Goal: Task Accomplishment & Management: Manage account settings

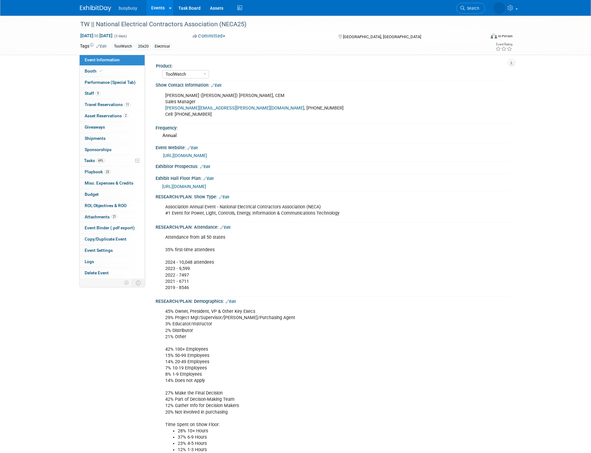
select select "ToolWatch"
click at [103, 69] on link "Booth" at bounding box center [112, 71] width 65 height 11
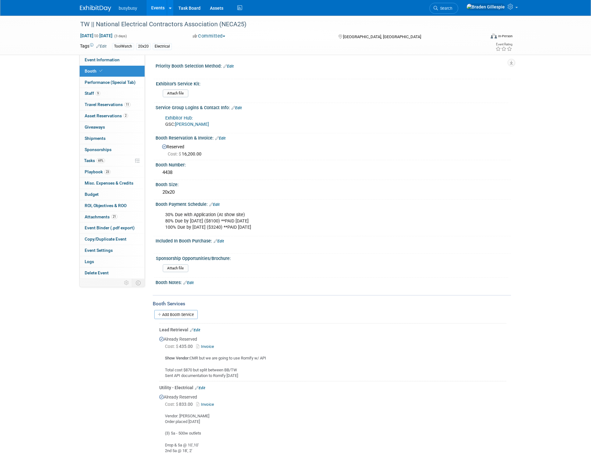
click at [189, 123] on link "[PERSON_NAME]" at bounding box center [192, 124] width 34 height 5
click at [438, 9] on icon at bounding box center [436, 8] width 4 height 4
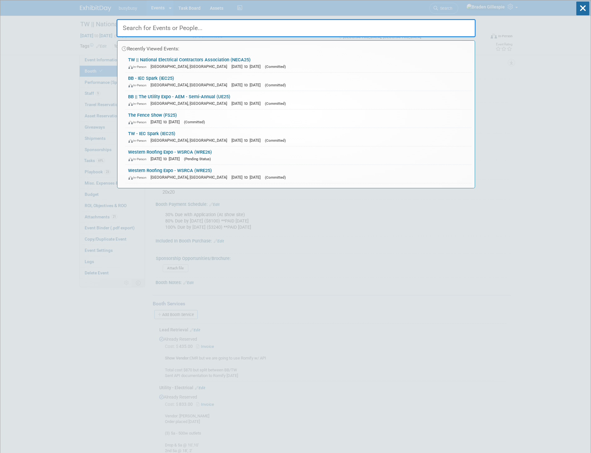
drag, startPoint x: 37, startPoint y: 93, endPoint x: 44, endPoint y: 86, distance: 9.5
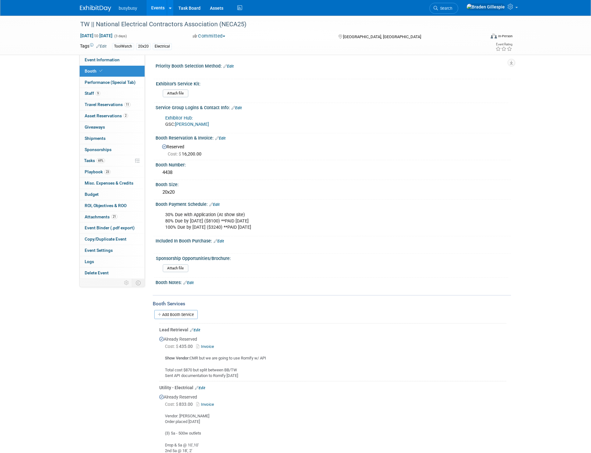
click at [95, 13] on div "busybusy Events Add Event Bulk Upload Events Shareable Event Boards Recently Vi…" at bounding box center [295, 8] width 431 height 16
click at [453, 8] on span "Search" at bounding box center [445, 8] width 14 height 5
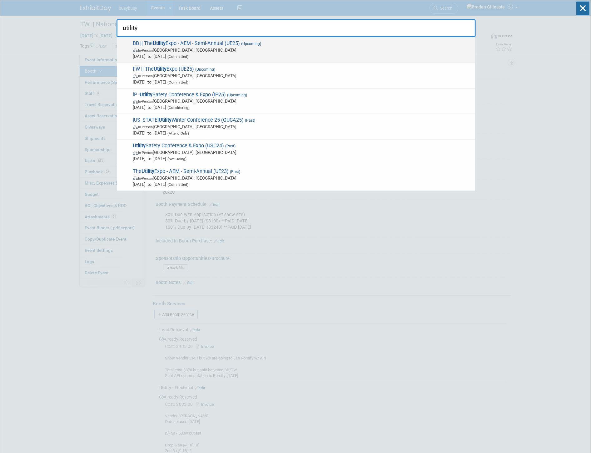
type input "utility"
click at [275, 55] on span "Oct 7, 2025 to Oct 9, 2025 (Committed)" at bounding box center [302, 56] width 339 height 6
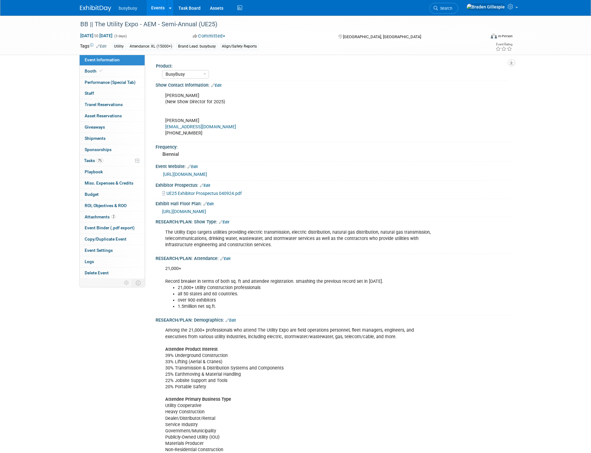
select select "BusyBusy"
select select "Member"
click at [95, 73] on link "Booth" at bounding box center [112, 71] width 65 height 11
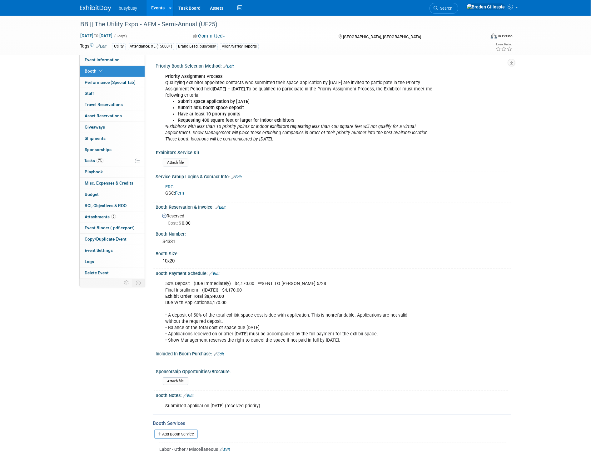
click at [170, 184] on link "ERC" at bounding box center [169, 186] width 8 height 5
click at [101, 7] on img at bounding box center [95, 8] width 31 height 6
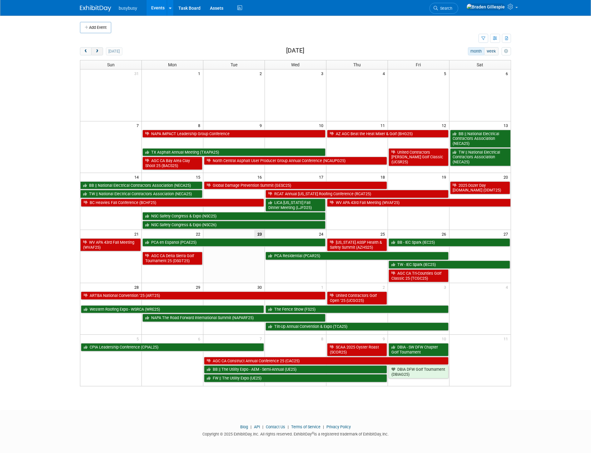
click at [95, 51] on span "next" at bounding box center [97, 51] width 5 height 4
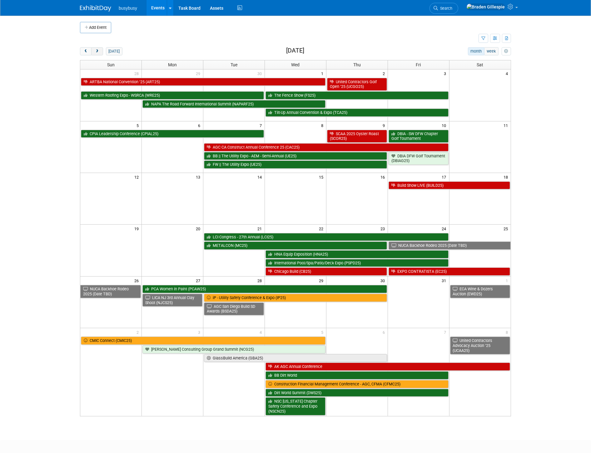
click at [99, 49] on button "next" at bounding box center [97, 51] width 12 height 8
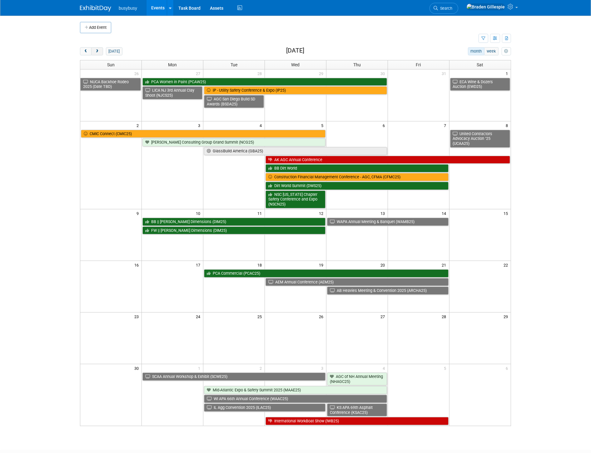
click at [99, 51] on span "next" at bounding box center [97, 51] width 5 height 4
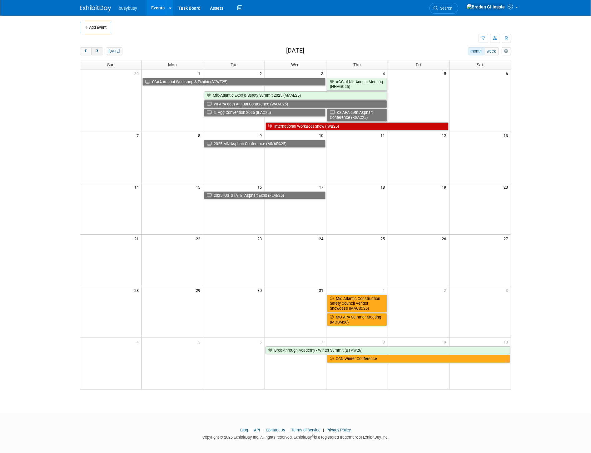
click at [99, 51] on span "next" at bounding box center [97, 51] width 5 height 4
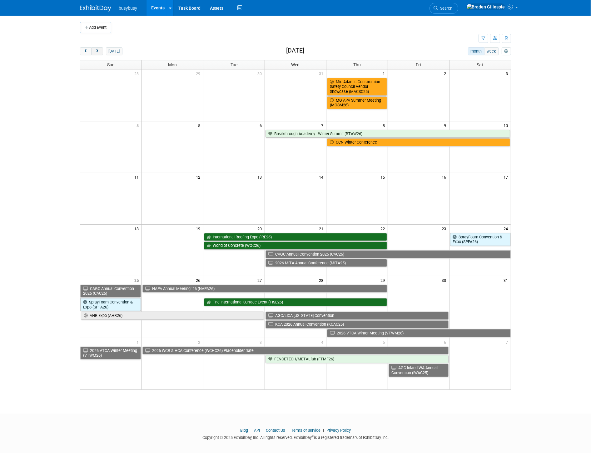
click at [99, 51] on span "next" at bounding box center [97, 51] width 5 height 4
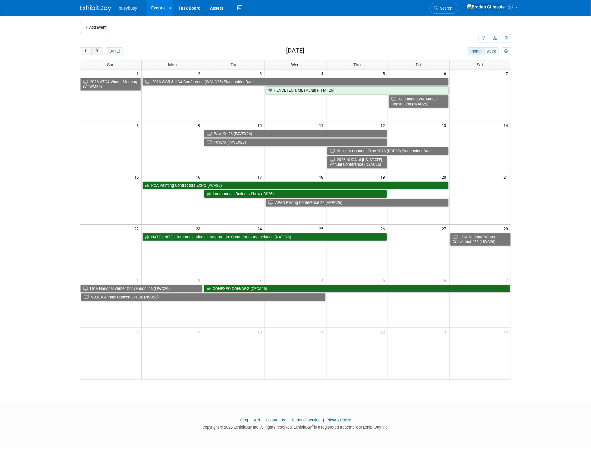
click at [99, 51] on span "next" at bounding box center [97, 51] width 5 height 4
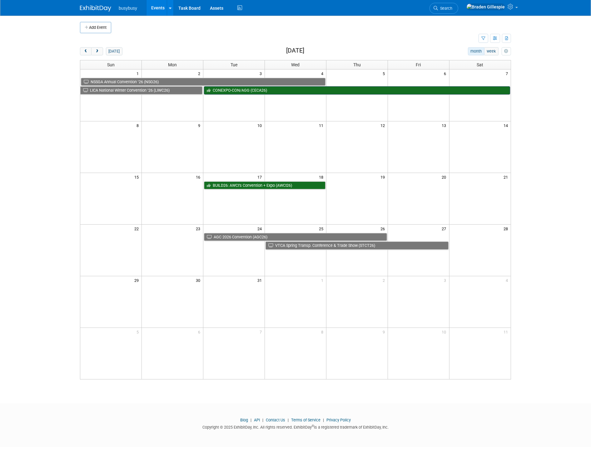
click at [274, 94] on link "CONEXPO-CON/AGG (CECA26)" at bounding box center [357, 90] width 306 height 8
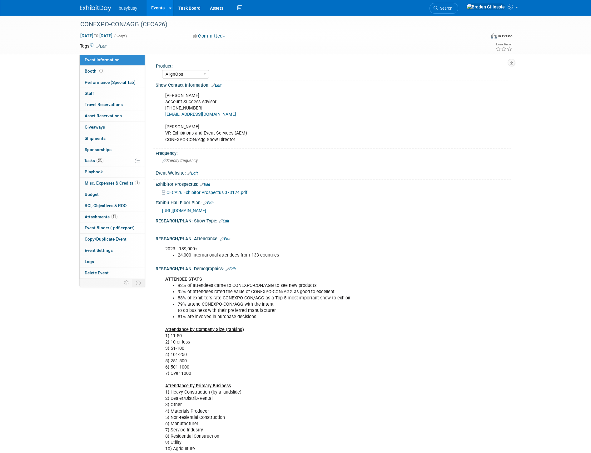
select select "AlignOps"
click at [98, 68] on span "Booth" at bounding box center [94, 70] width 19 height 5
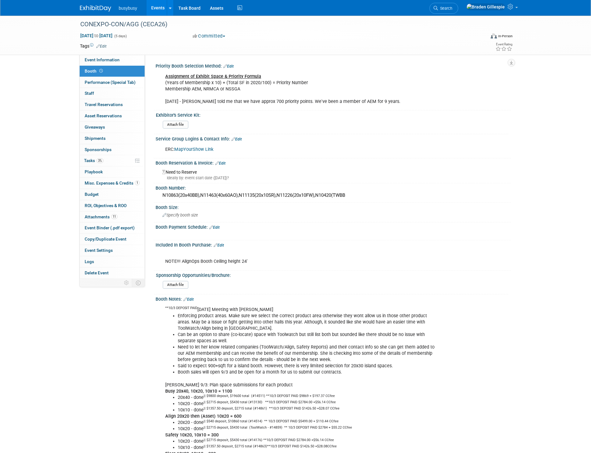
click at [96, 10] on img at bounding box center [95, 8] width 31 height 6
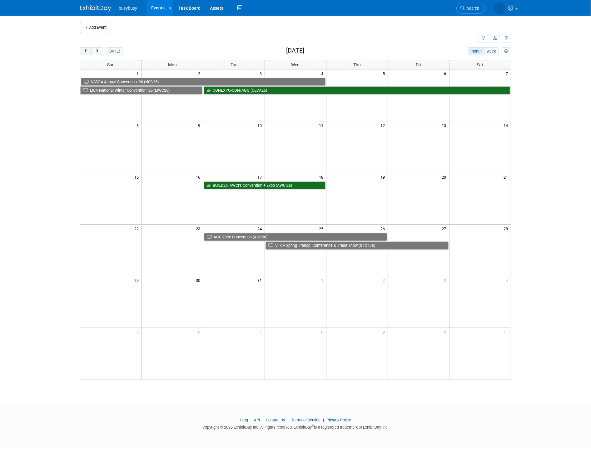
click at [89, 52] on button "prev" at bounding box center [86, 51] width 12 height 8
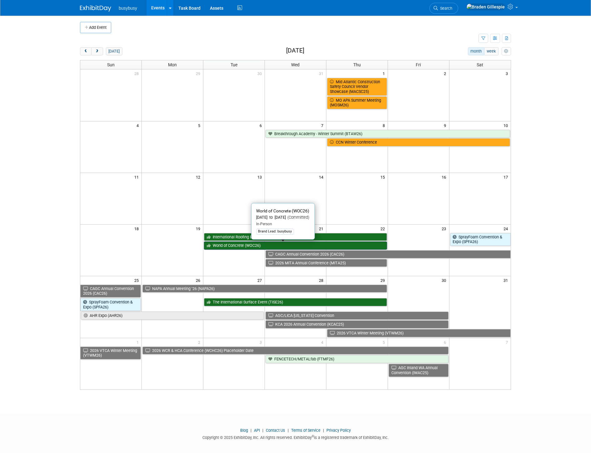
click at [255, 245] on link "World of Concrete (WOC26)" at bounding box center [295, 245] width 183 height 8
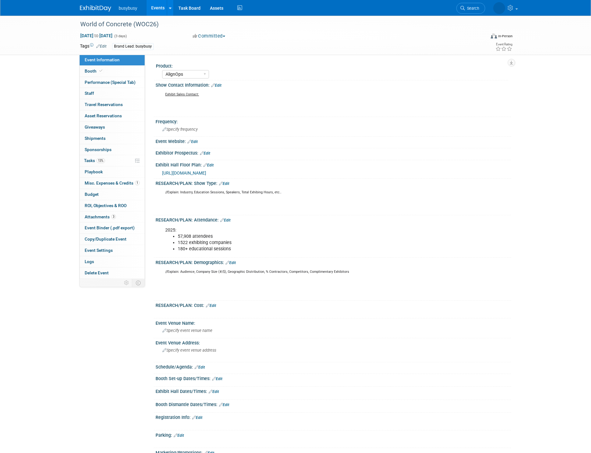
select select "AlignOps"
click at [115, 70] on link "Booth" at bounding box center [112, 71] width 65 height 11
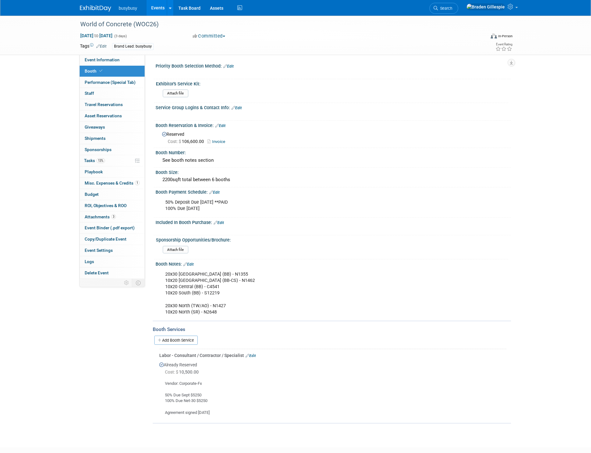
click at [98, 10] on img at bounding box center [95, 8] width 31 height 6
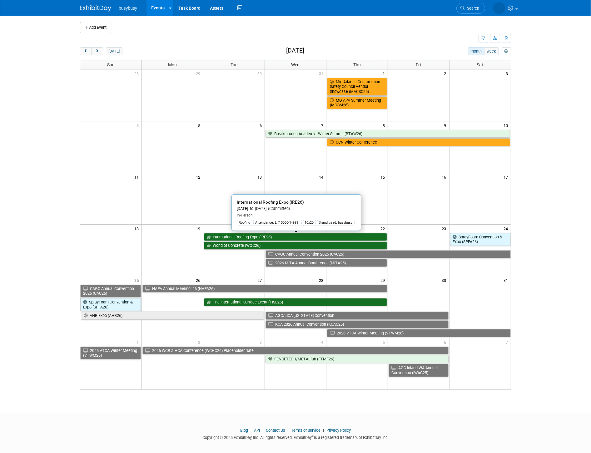
click at [256, 235] on link "International Roofing Expo (IRE26)" at bounding box center [295, 237] width 183 height 8
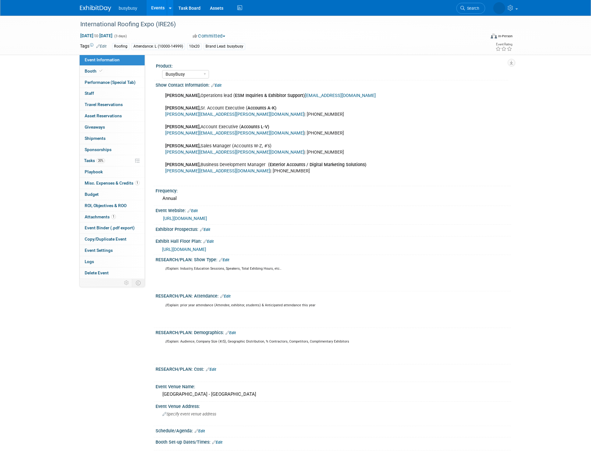
select select "BusyBusy"
click at [104, 70] on link "Booth" at bounding box center [112, 71] width 65 height 11
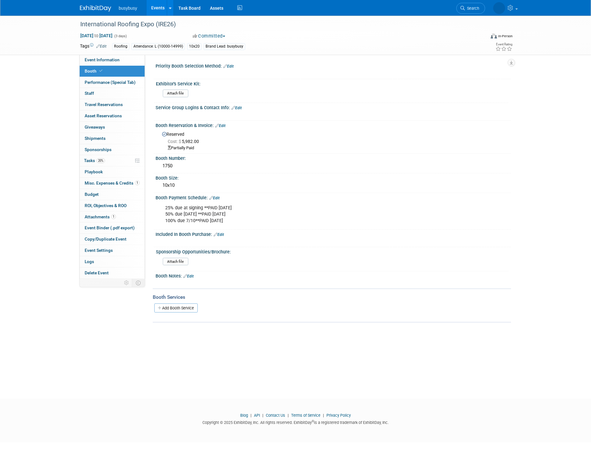
click at [96, 10] on img at bounding box center [95, 8] width 31 height 6
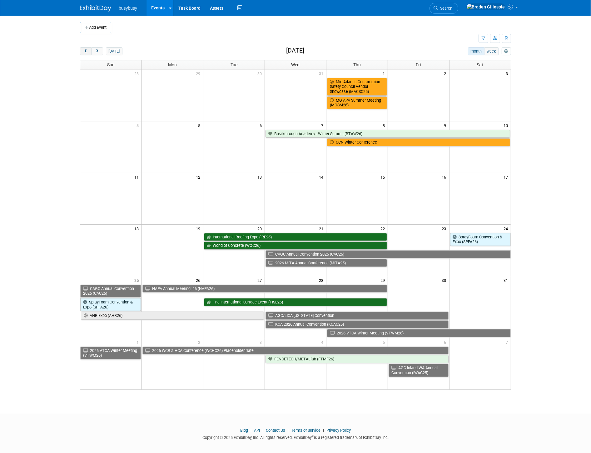
click at [88, 51] on span "prev" at bounding box center [85, 51] width 5 height 4
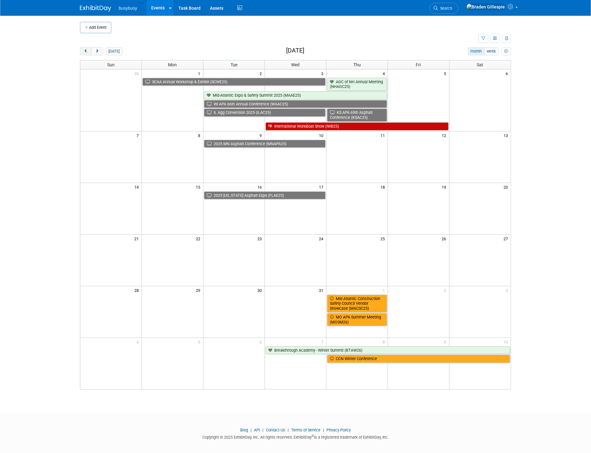
click at [88, 51] on span "prev" at bounding box center [85, 51] width 5 height 4
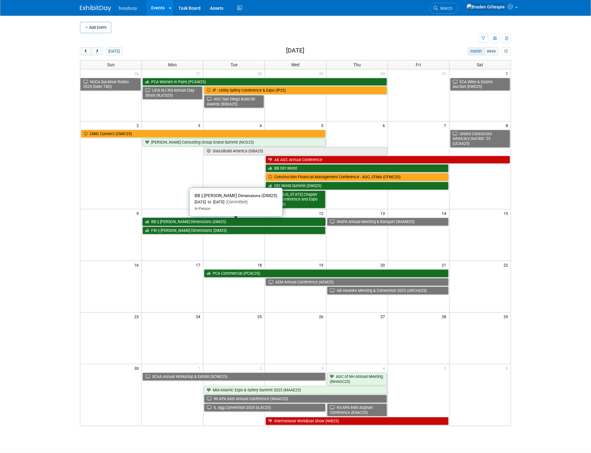
click at [265, 223] on link "BB || [PERSON_NAME] Dimensions (DIM25)" at bounding box center [234, 222] width 183 height 8
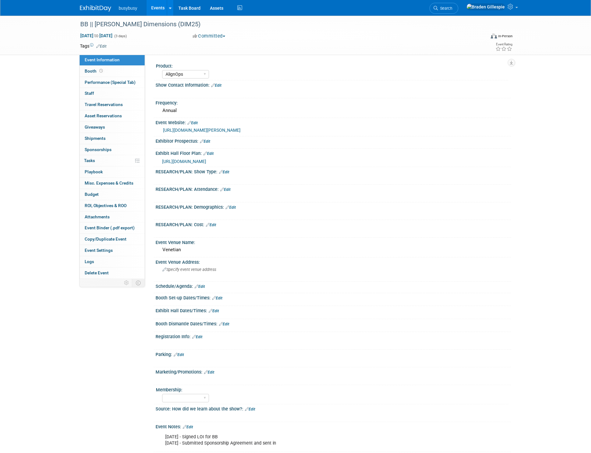
select select "AlignOps"
click at [116, 68] on link "Booth" at bounding box center [112, 71] width 65 height 11
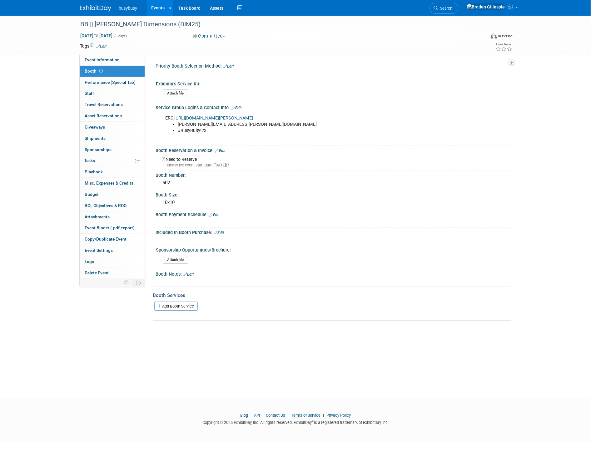
click at [90, 8] on img at bounding box center [95, 8] width 31 height 6
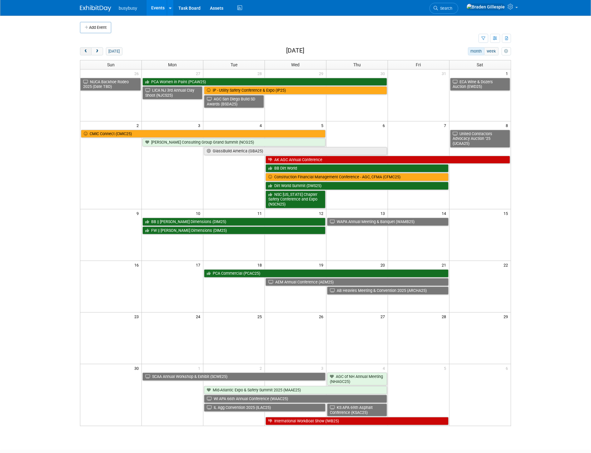
click at [87, 52] on span "prev" at bounding box center [85, 51] width 5 height 4
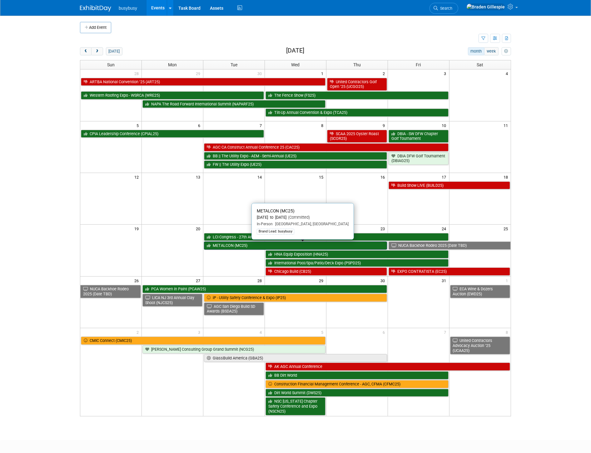
click at [252, 245] on link "METALCON (MC25)" at bounding box center [295, 245] width 183 height 8
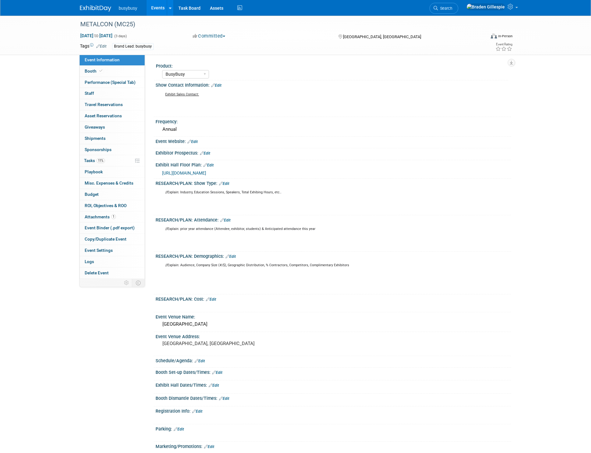
select select "BusyBusy"
click at [101, 70] on icon at bounding box center [100, 70] width 3 height 3
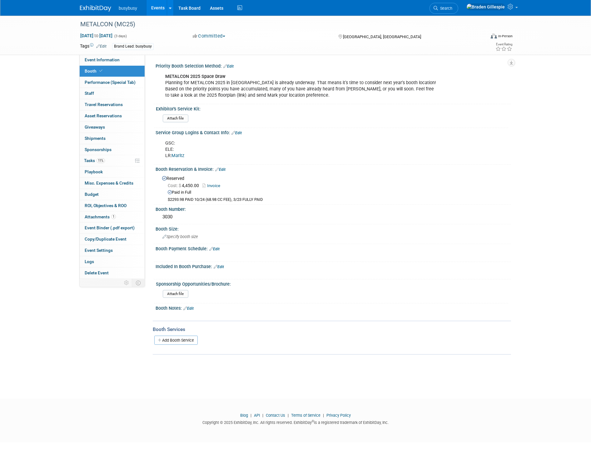
click at [98, 8] on img at bounding box center [95, 8] width 31 height 6
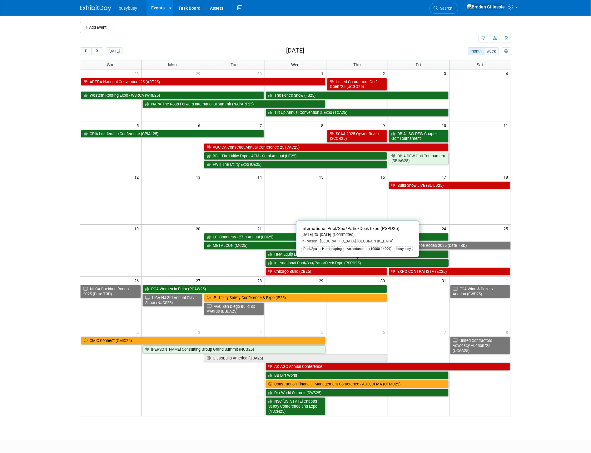
click at [308, 264] on link "International Pool/Spa/Patio/Deck Expo (PSPD25)" at bounding box center [357, 263] width 183 height 8
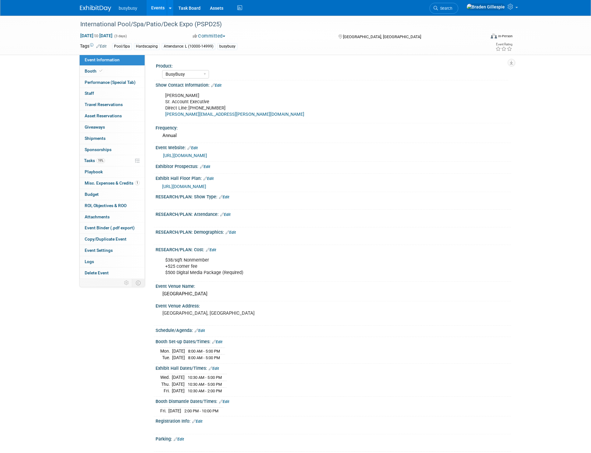
select select "BusyBusy"
click at [94, 69] on span "Booth" at bounding box center [94, 70] width 19 height 5
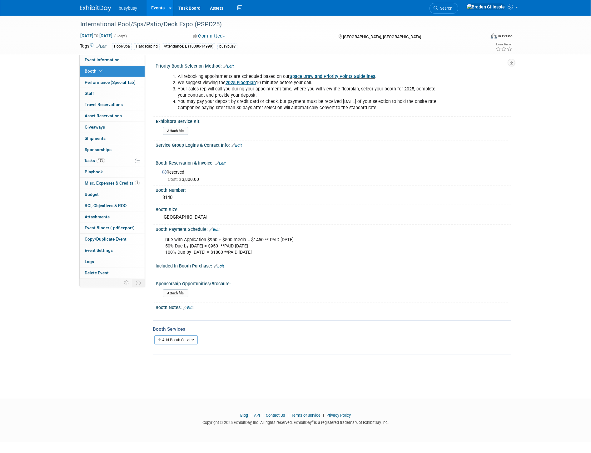
click at [239, 146] on link "Edit" at bounding box center [237, 145] width 10 height 4
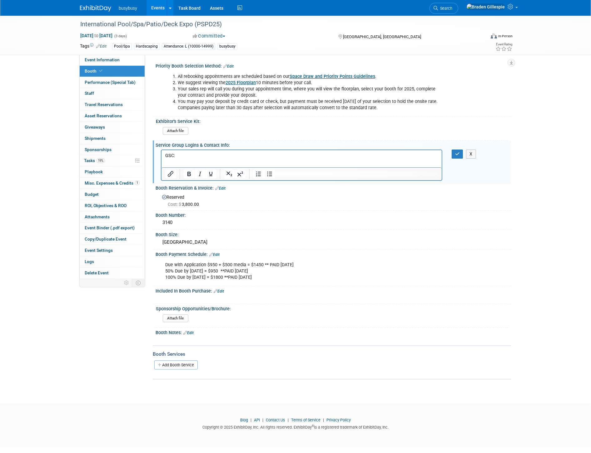
click at [209, 155] on p "GSC:" at bounding box center [301, 155] width 273 height 6
drag, startPoint x: 188, startPoint y: 160, endPoint x: 177, endPoint y: 157, distance: 11.8
click at [177, 157] on p "GSC: [PERSON_NAME]" at bounding box center [301, 155] width 273 height 6
click at [172, 171] on icon "Insert/edit link" at bounding box center [171, 174] width 6 height 6
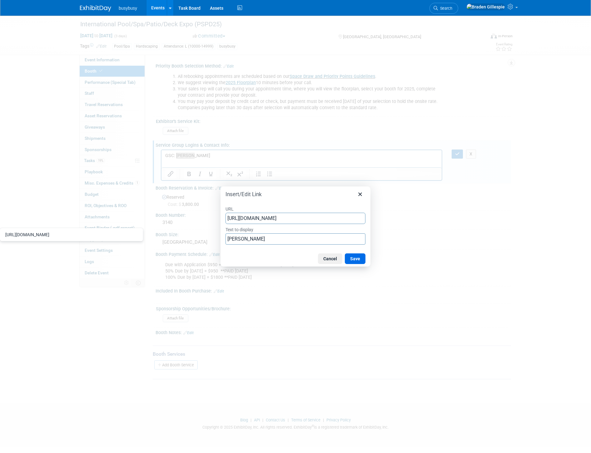
type input "[URL][DOMAIN_NAME]"
click at [367, 258] on div "Cancel Save" at bounding box center [296, 259] width 150 height 16
click at [360, 259] on button "Save" at bounding box center [355, 258] width 21 height 11
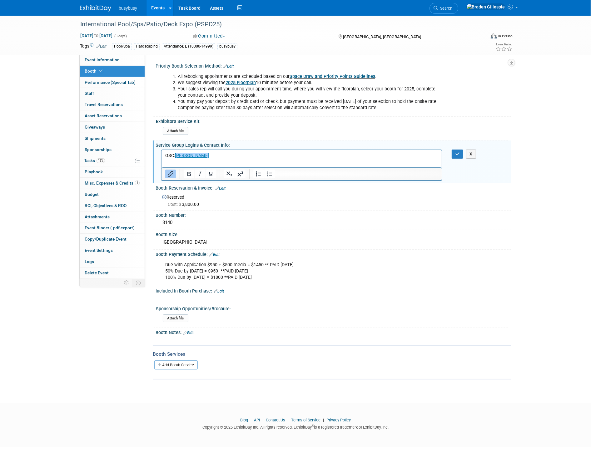
click at [460, 158] on div "X" at bounding box center [334, 164] width 356 height 33
click at [458, 155] on button "button" at bounding box center [458, 153] width 12 height 9
